Goal: Task Accomplishment & Management: Manage account settings

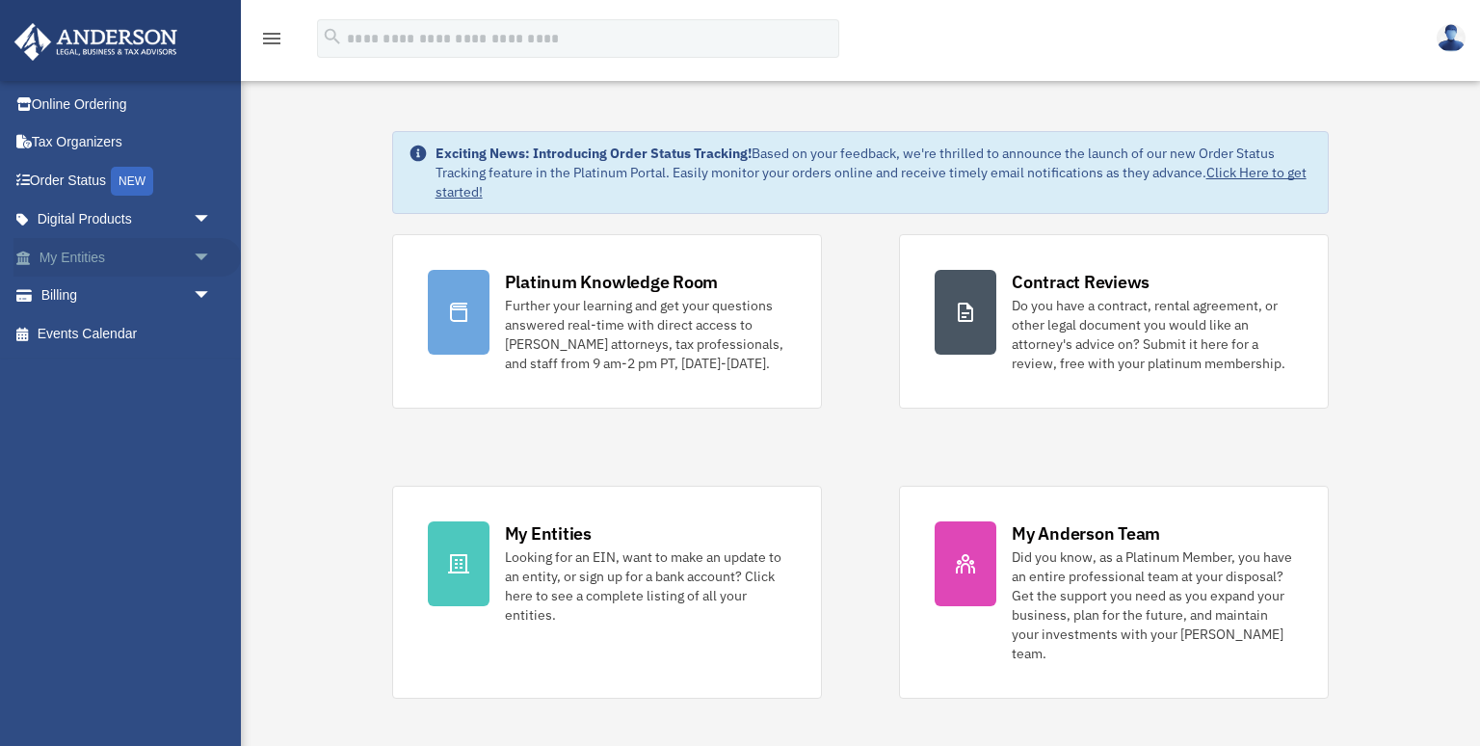
click at [86, 270] on link "My Entities arrow_drop_down" at bounding box center [126, 257] width 227 height 39
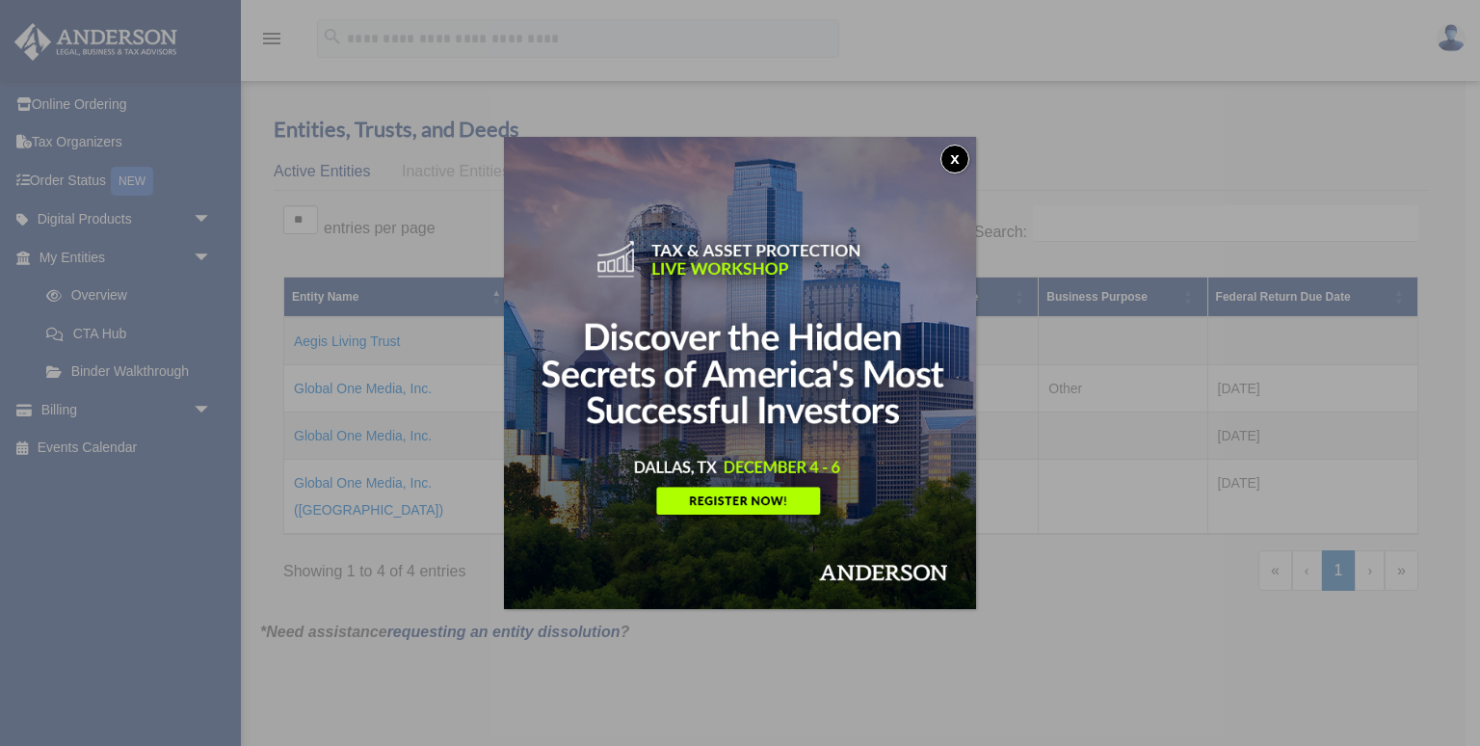
click at [942, 160] on button "x" at bounding box center [954, 159] width 29 height 29
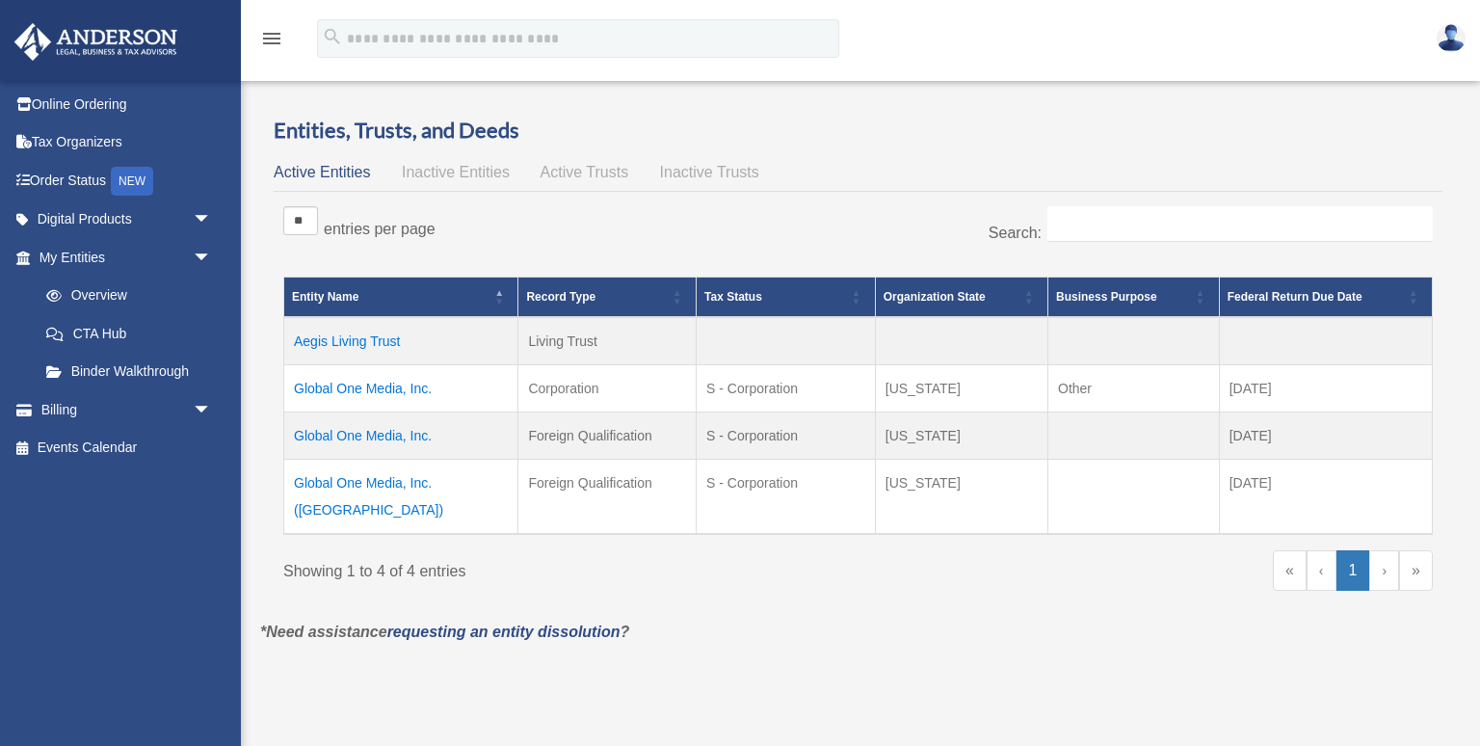
click at [1444, 39] on img at bounding box center [1451, 38] width 29 height 28
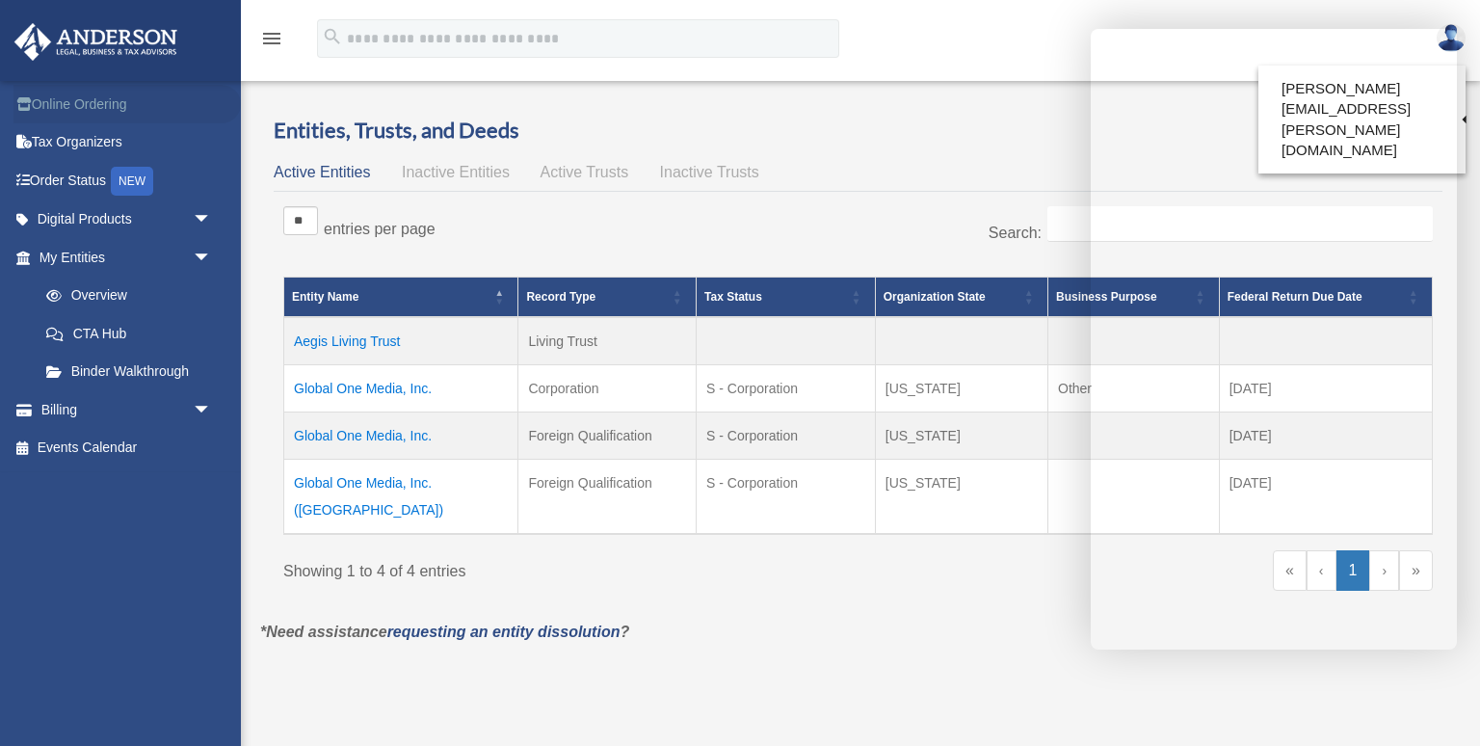
click at [110, 103] on link "Online Ordering" at bounding box center [126, 104] width 227 height 39
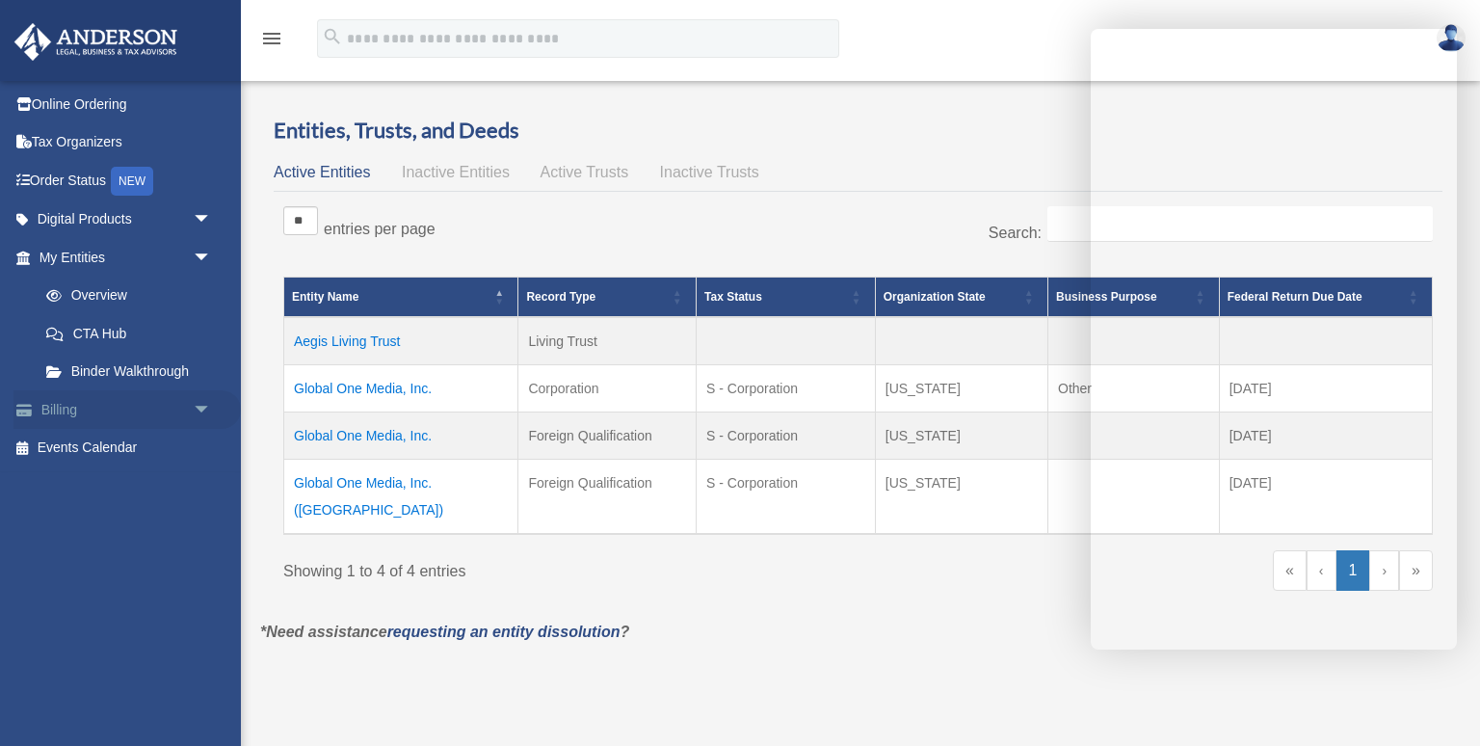
click at [83, 411] on link "Billing arrow_drop_down" at bounding box center [126, 409] width 227 height 39
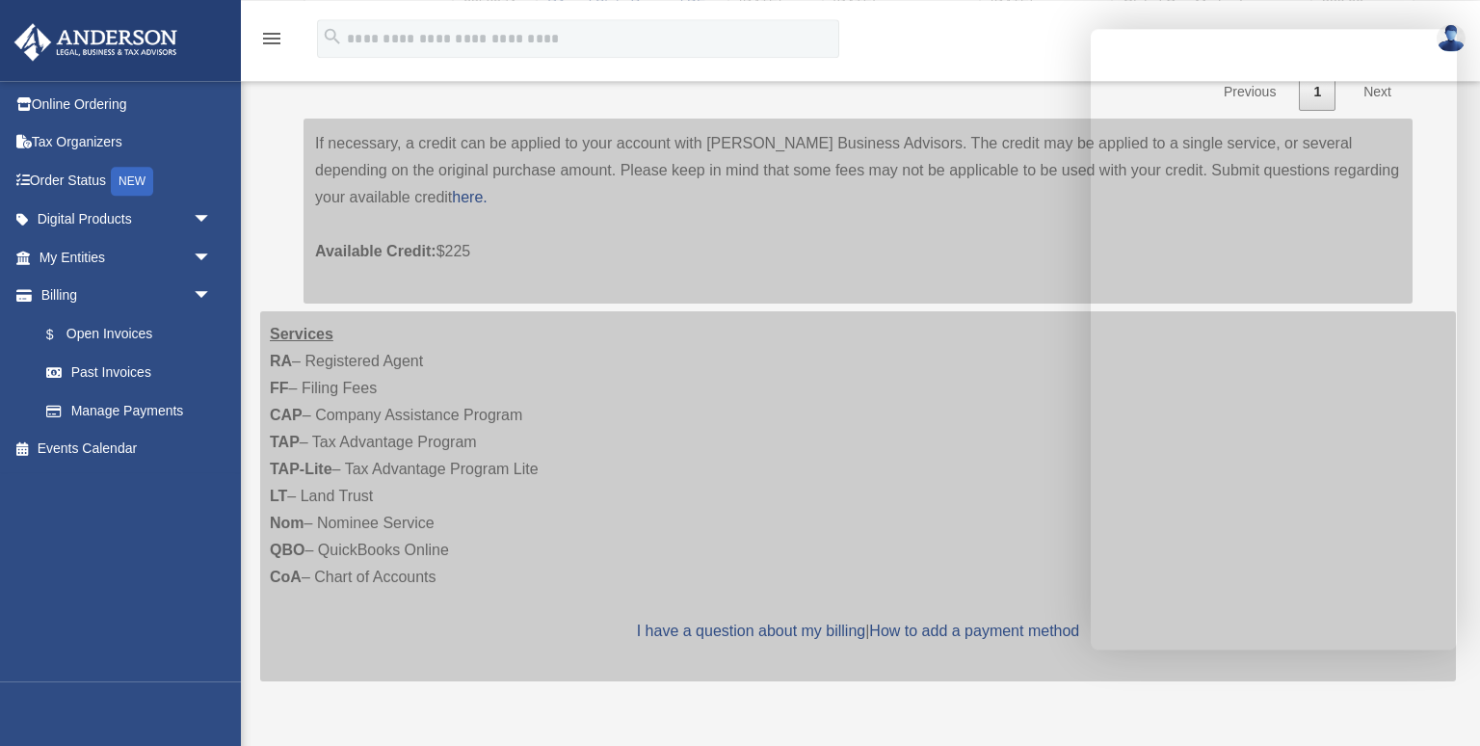
scroll to position [610, 0]
